Goal: Information Seeking & Learning: Learn about a topic

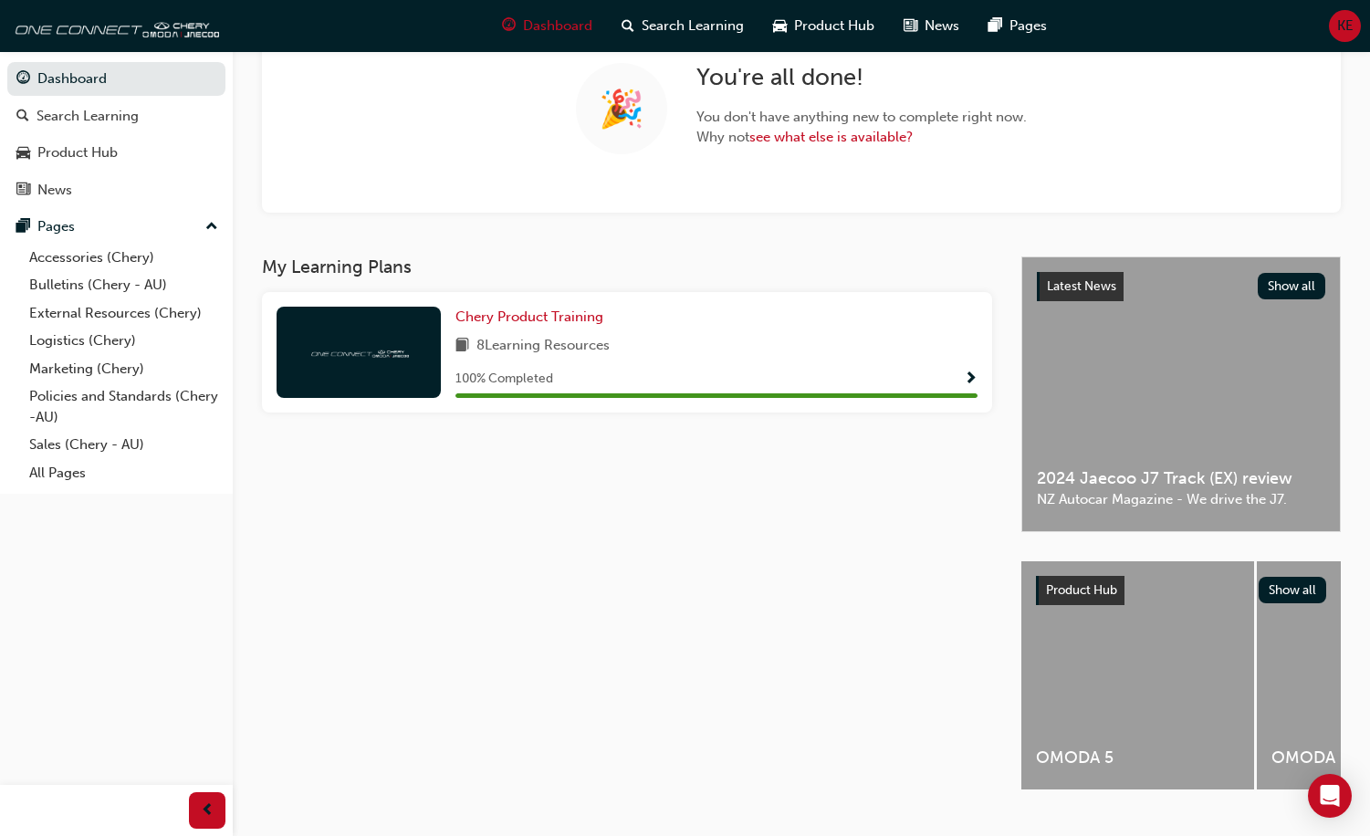
scroll to position [183, 0]
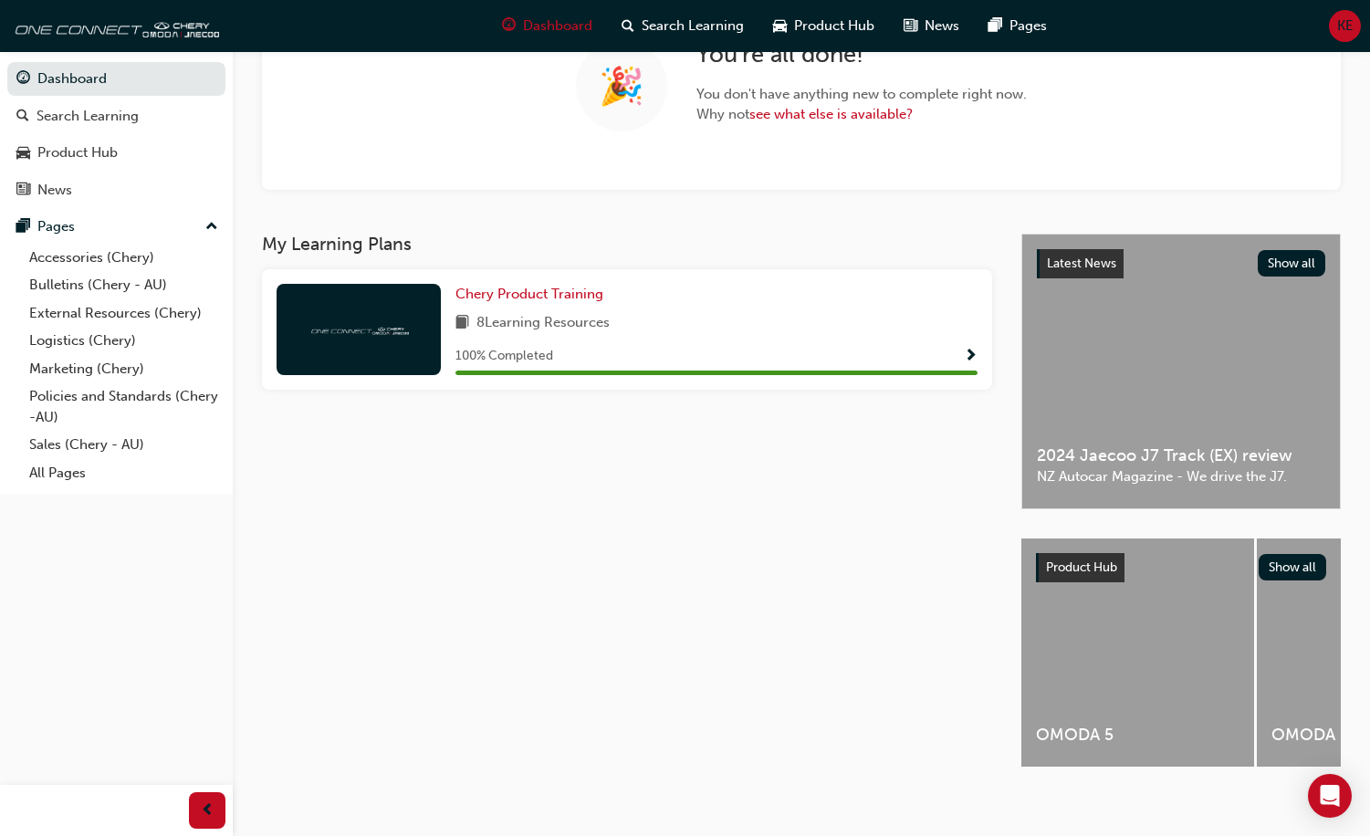
click at [1142, 418] on div "Latest News Show all 2024 Jaecoo J7 Track (EX) review NZ Autocar Magazine - We …" at bounding box center [1181, 372] width 318 height 274
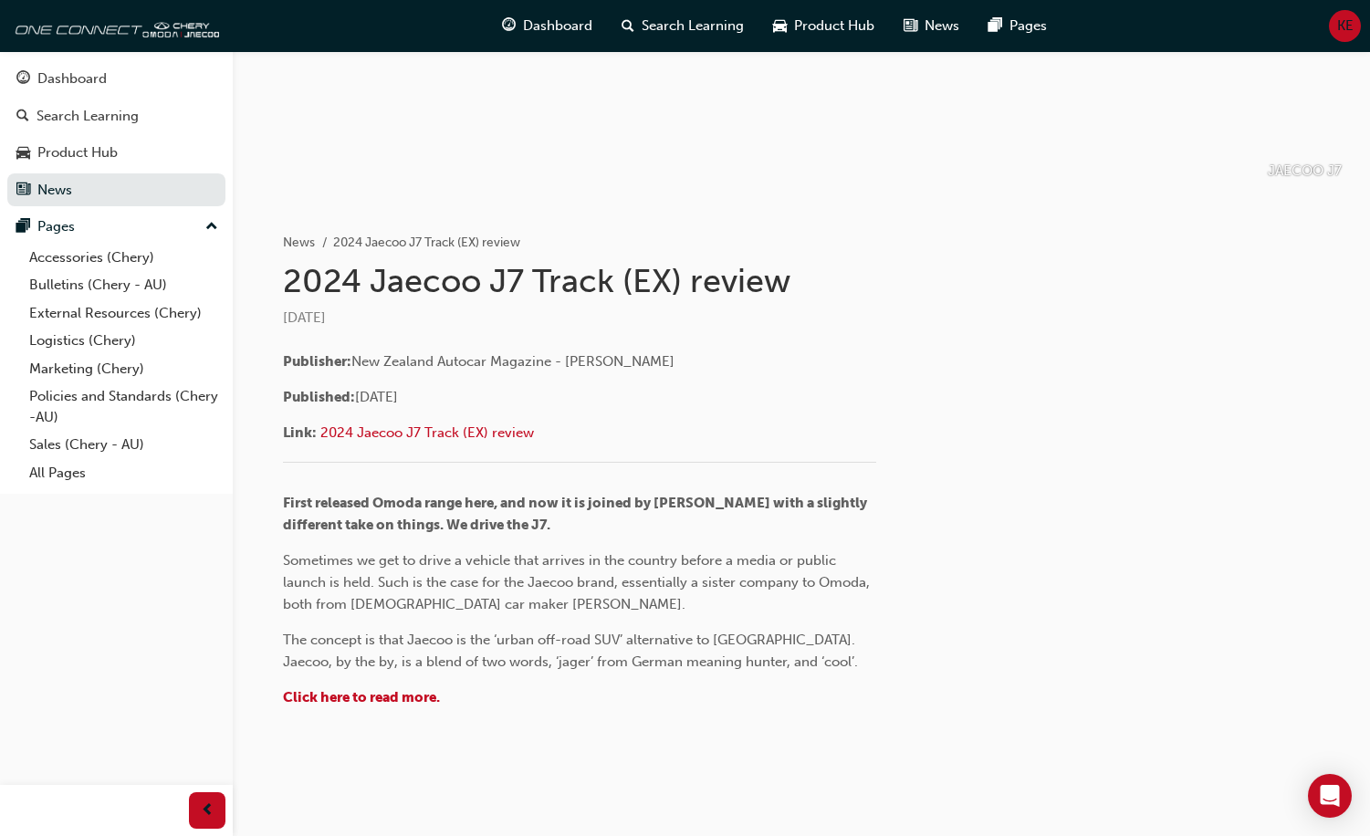
scroll to position [237, 0]
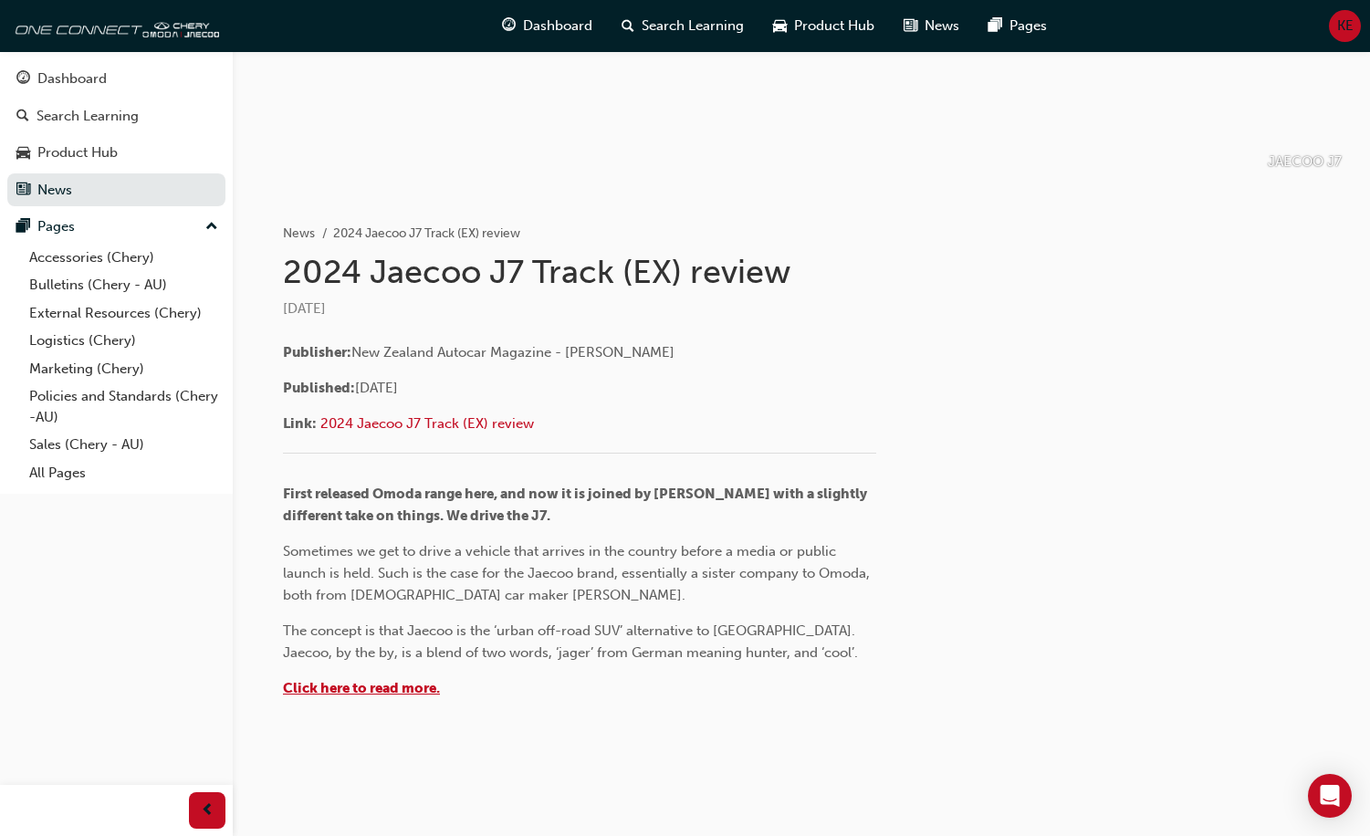
click at [435, 694] on span "Click here to read more." at bounding box center [361, 688] width 157 height 16
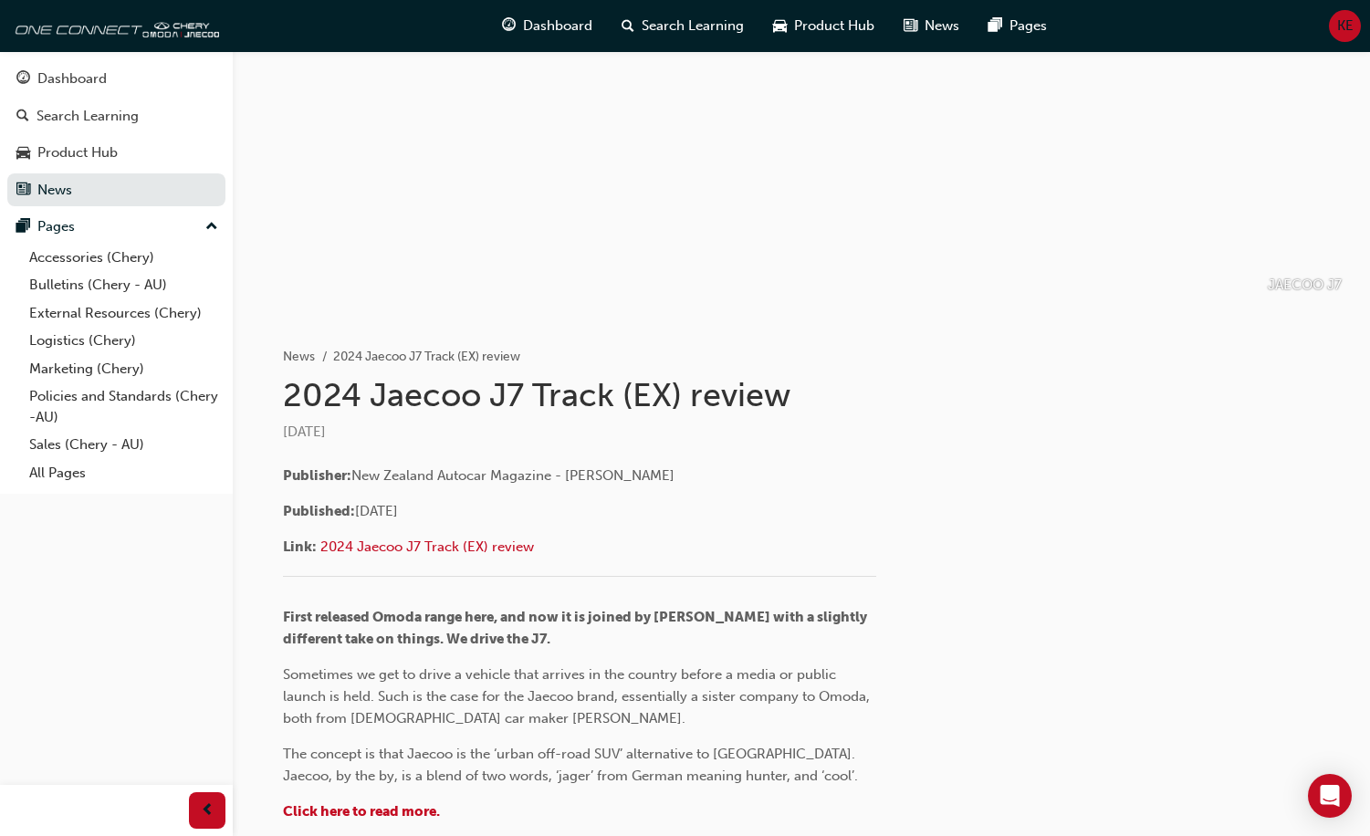
scroll to position [237, 0]
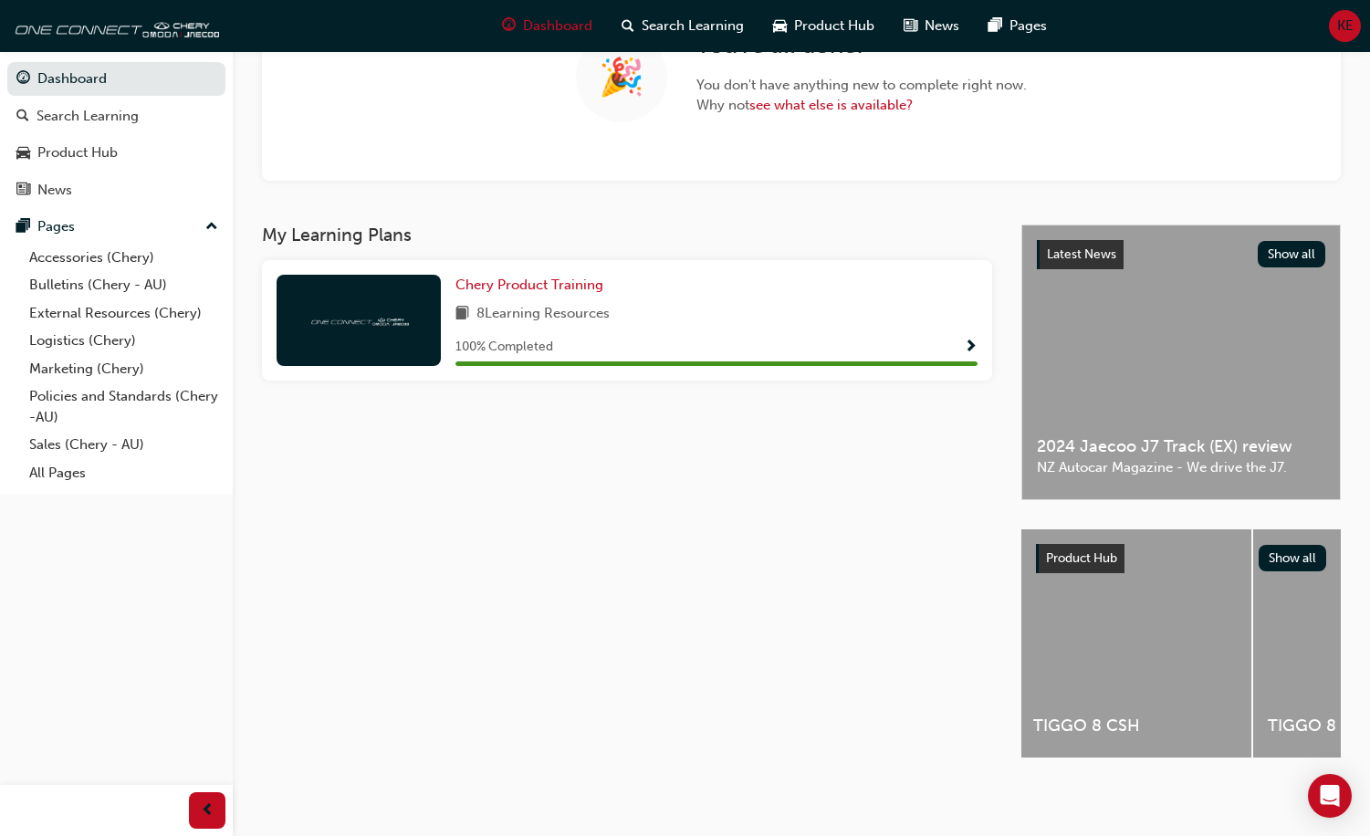
scroll to position [0, 1323]
click at [1295, 545] on button "Show all" at bounding box center [1292, 558] width 68 height 26
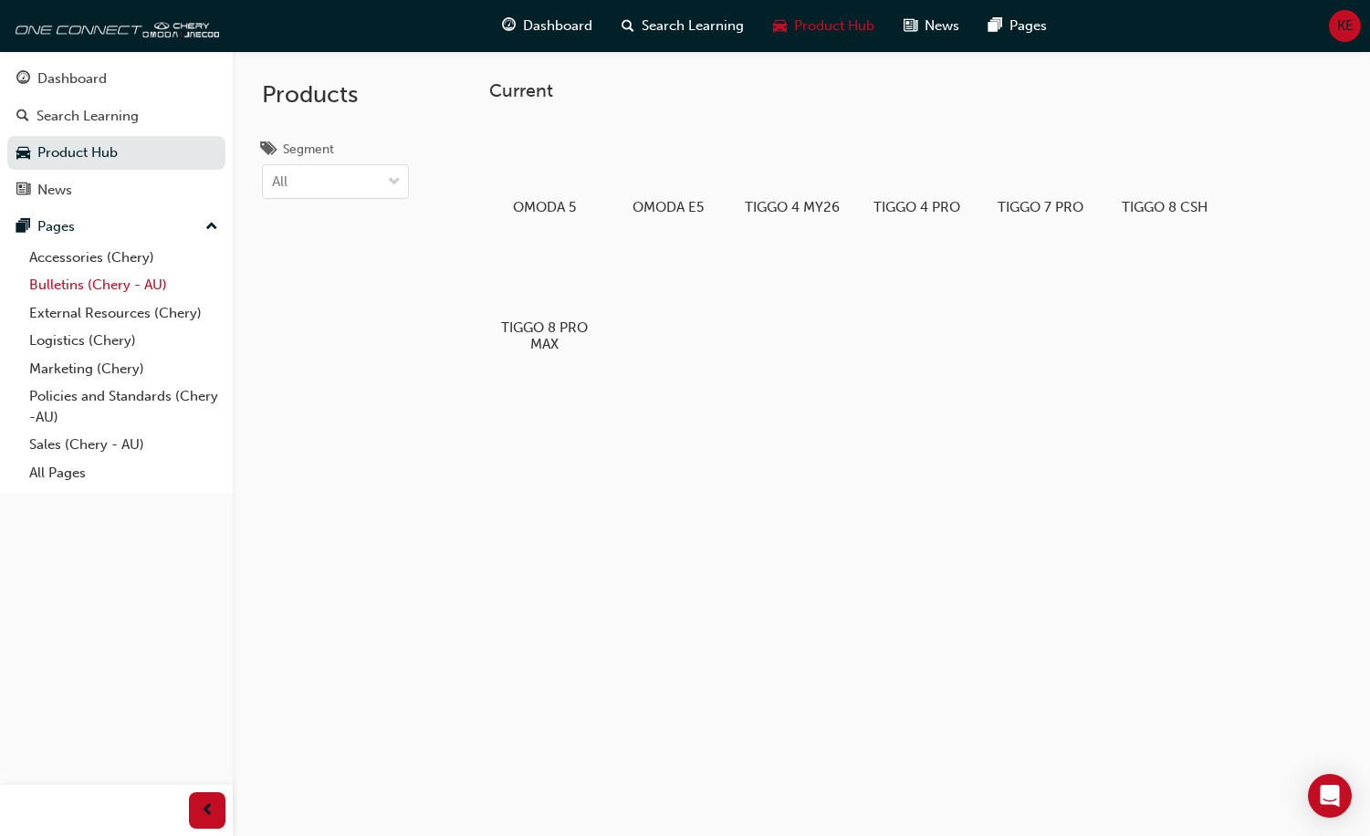
click at [57, 285] on link "Bulletins (Chery - AU)" at bounding box center [123, 285] width 203 height 28
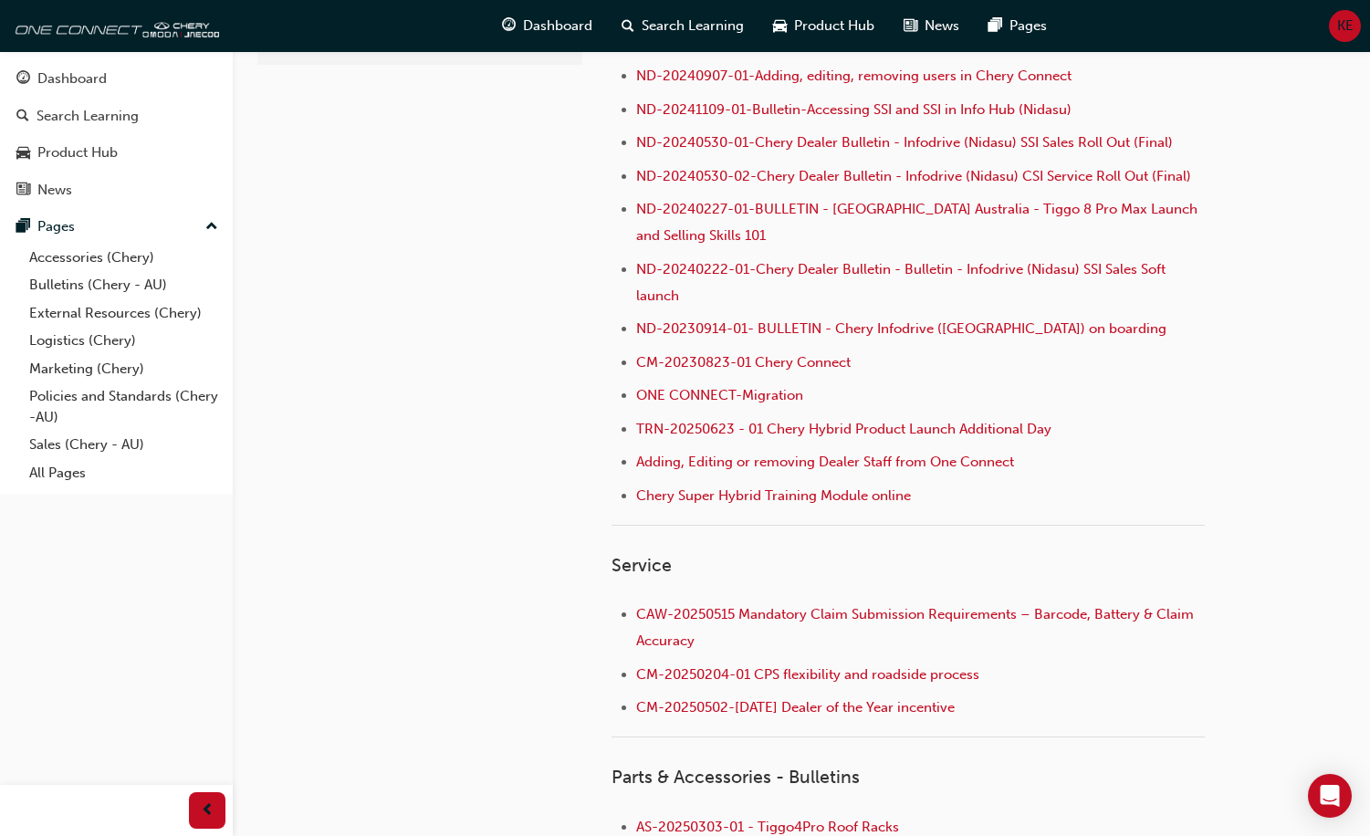
scroll to position [639, 0]
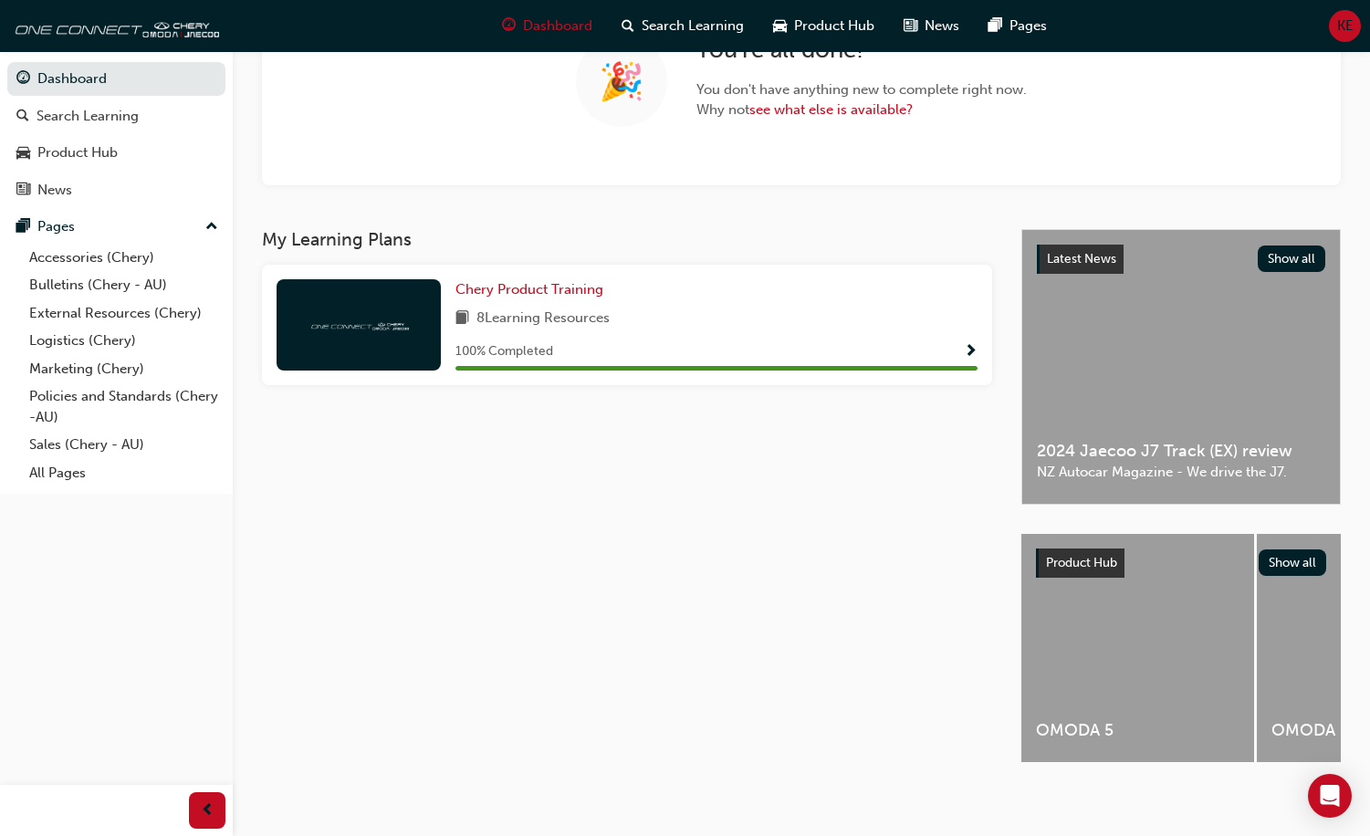
scroll to position [199, 0]
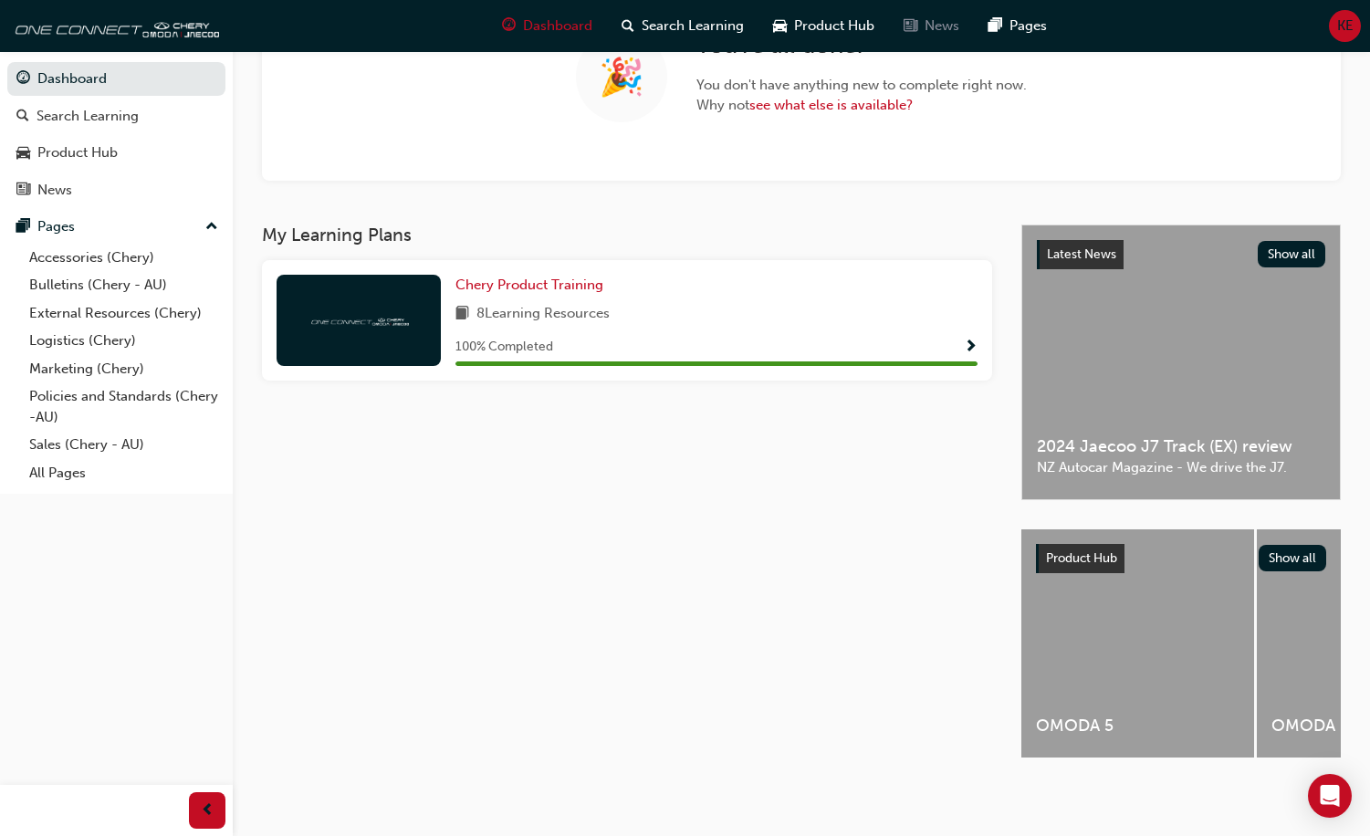
click at [944, 22] on span "News" at bounding box center [941, 26] width 35 height 21
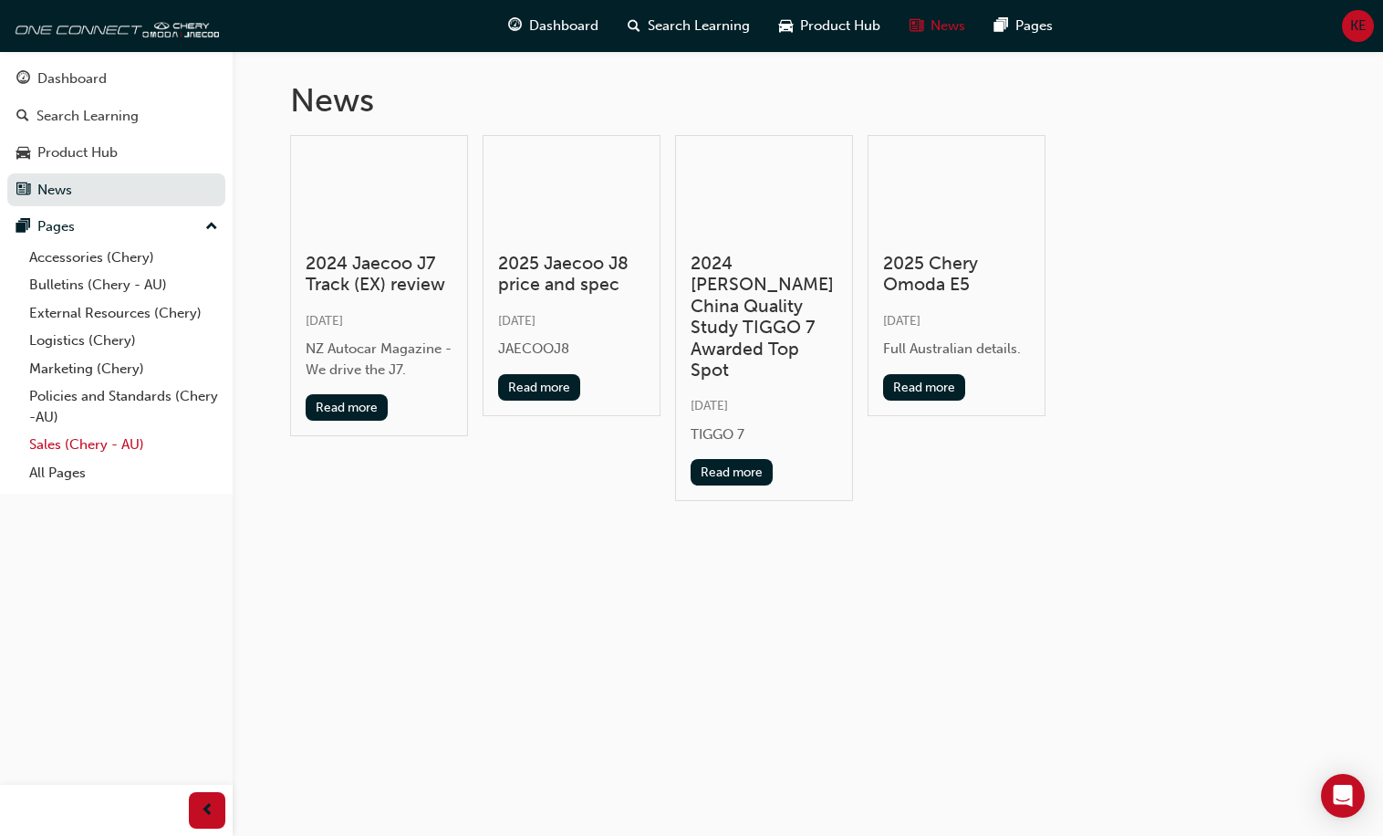
click at [37, 443] on link "Sales (Chery - AU)" at bounding box center [123, 445] width 203 height 28
